Goal: Navigation & Orientation: Find specific page/section

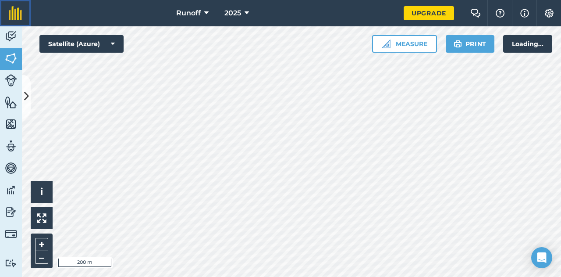
click at [11, 21] on link at bounding box center [15, 13] width 31 height 26
click at [12, 17] on html "Runoff 2025 Upgrade Farm Chat Help Info Settings Map printing is not available …" at bounding box center [280, 138] width 561 height 277
click at [15, 33] on html "Runoff 2025 Upgrade Farm Chat Help Info Settings Map printing is not available …" at bounding box center [280, 138] width 561 height 277
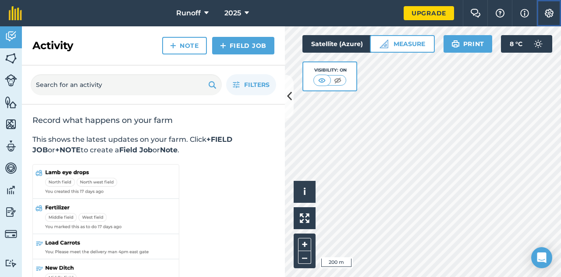
click at [546, 14] on img at bounding box center [549, 13] width 11 height 9
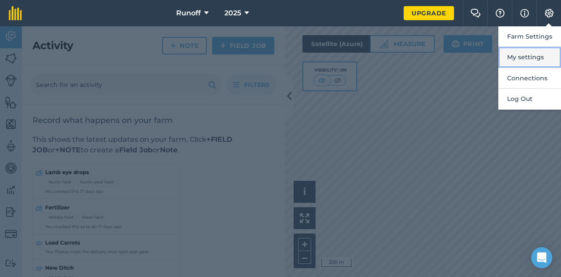
click at [537, 54] on button "My settings" at bounding box center [530, 57] width 63 height 21
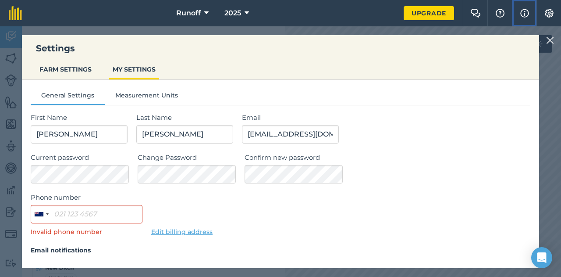
click at [517, 13] on button "Info" at bounding box center [524, 13] width 25 height 26
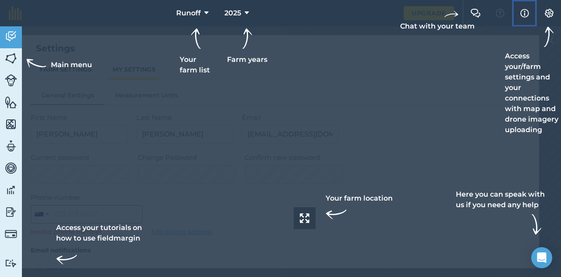
click at [517, 13] on button "Info" at bounding box center [524, 13] width 25 height 26
